Goal: Information Seeking & Learning: Find specific page/section

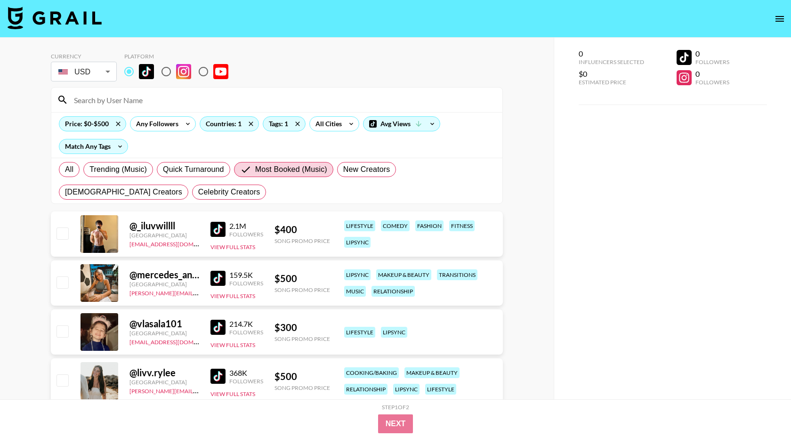
click at [154, 98] on input at bounding box center [282, 99] width 429 height 15
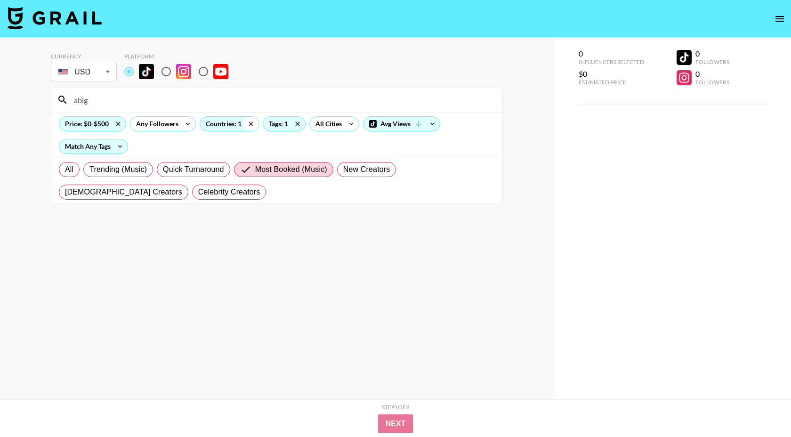
type input "abig"
click at [246, 123] on icon at bounding box center [250, 124] width 15 height 14
click at [298, 126] on icon at bounding box center [300, 124] width 15 height 14
click at [120, 125] on icon at bounding box center [118, 123] width 4 height 4
click at [74, 169] on label "All" at bounding box center [69, 169] width 21 height 15
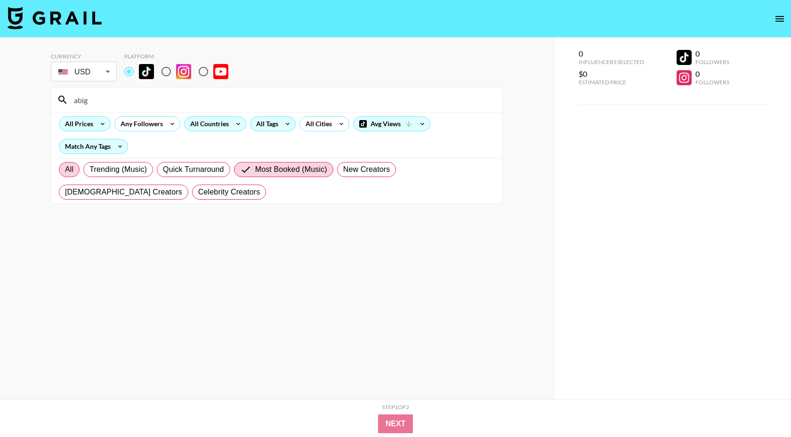
click at [65, 170] on input "All" at bounding box center [65, 170] width 0 height 0
radio input "true"
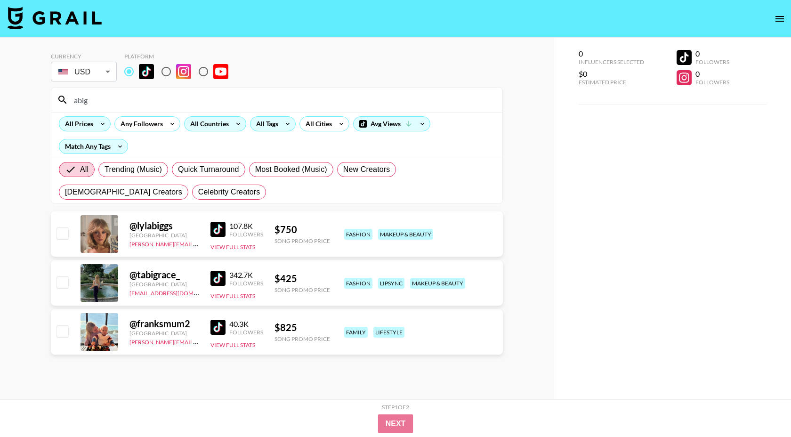
click at [114, 102] on input "abig" at bounding box center [282, 99] width 429 height 15
type input "a"
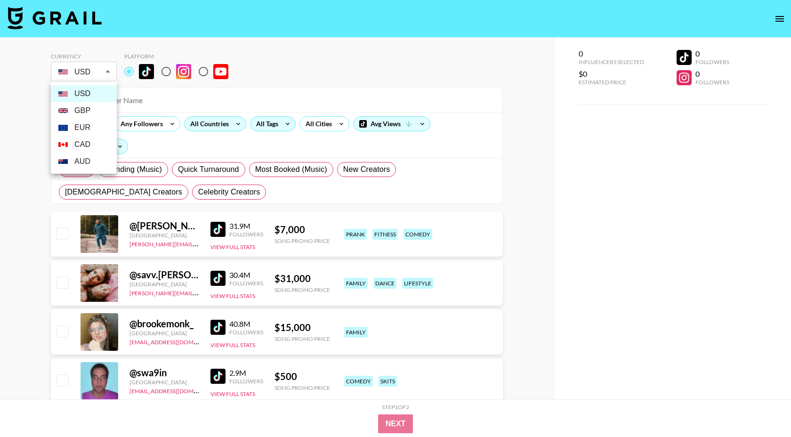
click at [89, 105] on li "GBP" at bounding box center [84, 110] width 66 height 17
type input "GBP"
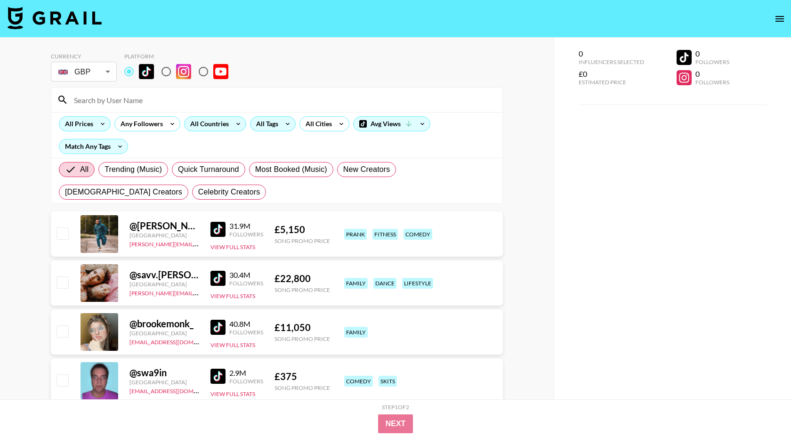
click at [96, 106] on input at bounding box center [282, 99] width 429 height 15
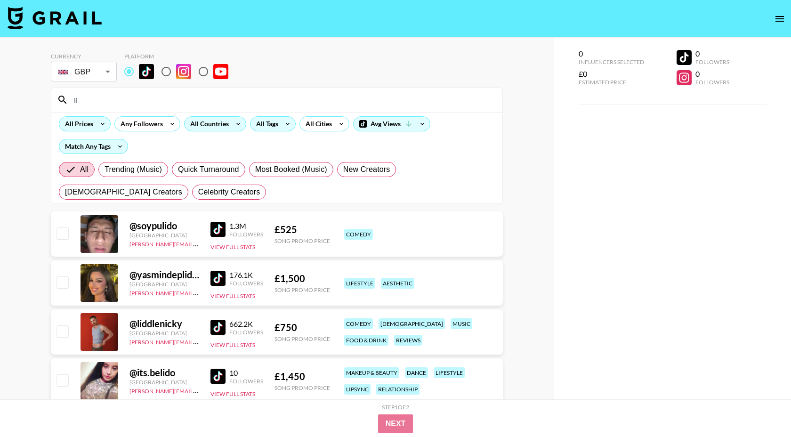
type input "l"
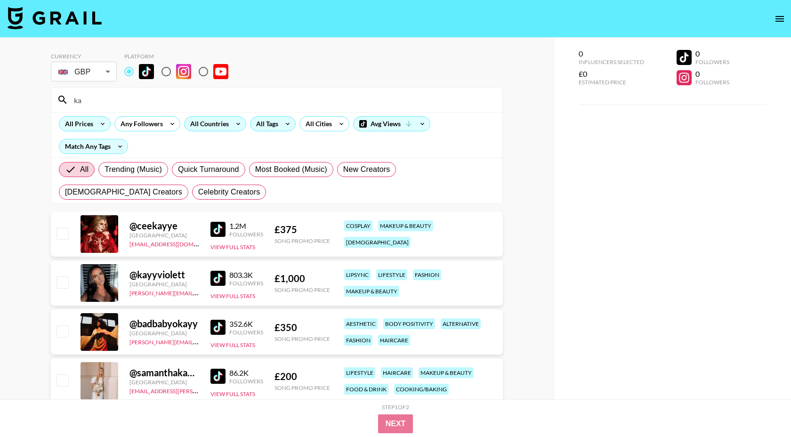
type input "k"
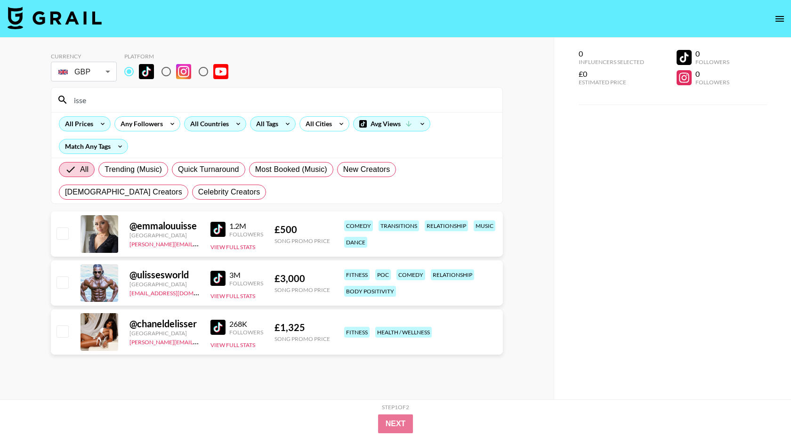
click at [146, 110] on div "isse" at bounding box center [276, 100] width 451 height 24
click at [146, 109] on div "isse" at bounding box center [276, 100] width 451 height 24
click at [146, 106] on input "isse" at bounding box center [282, 99] width 429 height 15
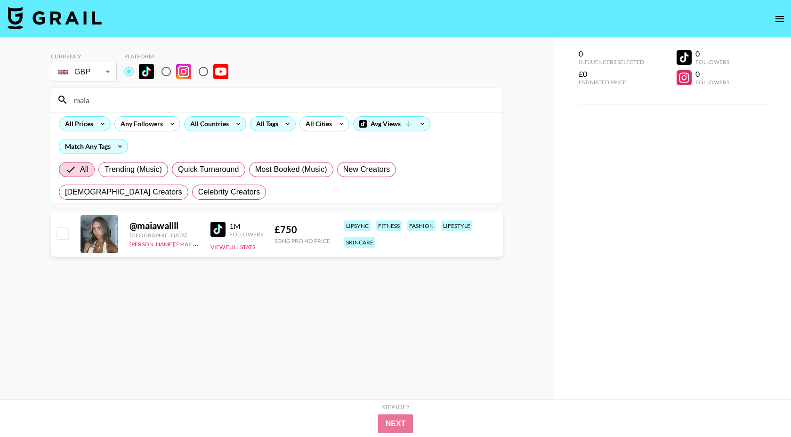
click at [106, 104] on input "maia" at bounding box center [282, 99] width 429 height 15
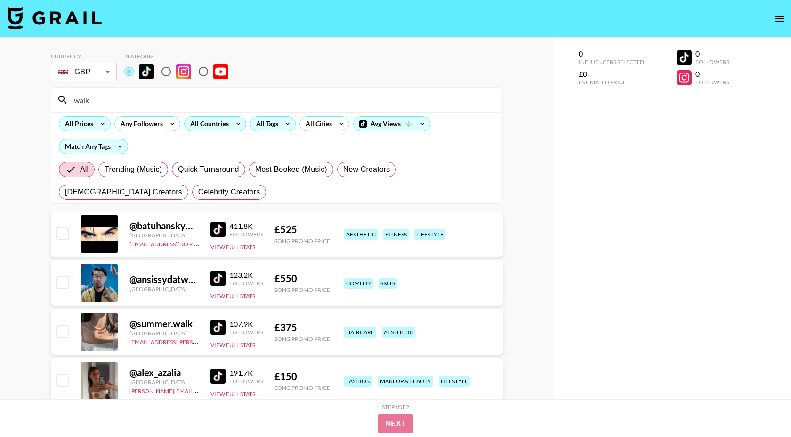
scroll to position [80, 0]
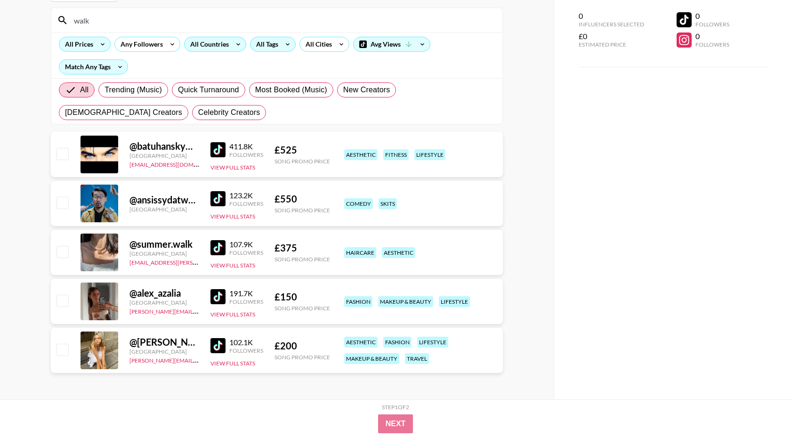
type input "walk"
